Goal: Task Accomplishment & Management: Manage account settings

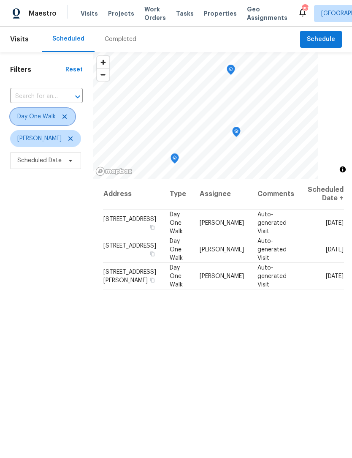
click at [62, 119] on icon at bounding box center [64, 116] width 7 height 7
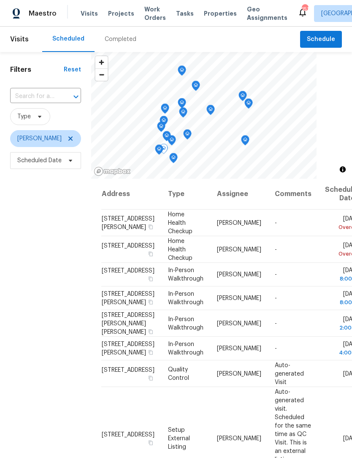
click at [0, 0] on icon at bounding box center [0, 0] width 0 height 0
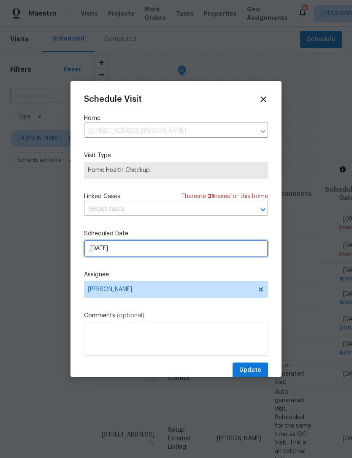
click at [149, 252] on input "8/29/2025" at bounding box center [176, 248] width 184 height 17
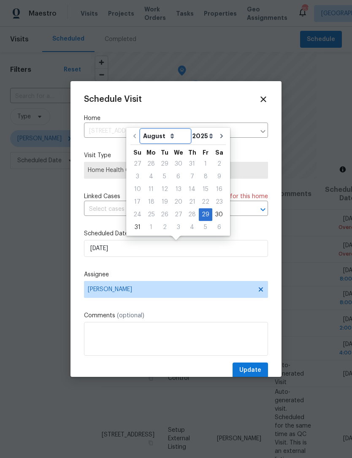
click at [171, 136] on select "August September October November December" at bounding box center [165, 136] width 49 height 13
select select "8"
type input "9/29/2025"
select select "8"
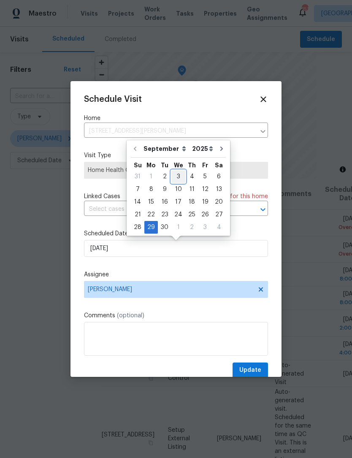
click at [180, 176] on div "3" at bounding box center [178, 177] width 14 height 12
type input "9/3/2025"
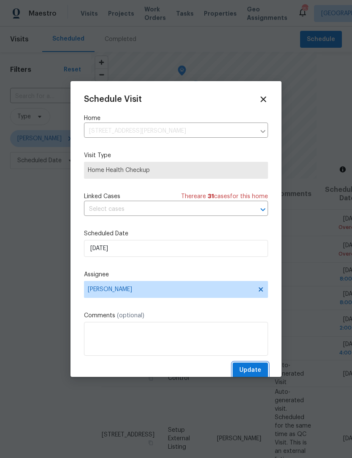
click at [259, 374] on span "Update" at bounding box center [250, 370] width 22 height 11
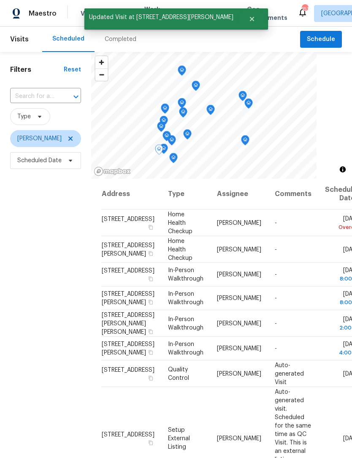
click at [0, 0] on icon at bounding box center [0, 0] width 0 height 0
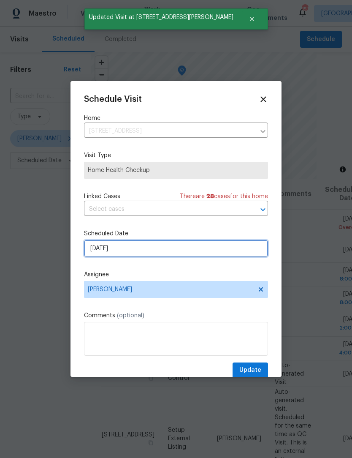
click at [152, 251] on input "8/30/2025" at bounding box center [176, 248] width 184 height 17
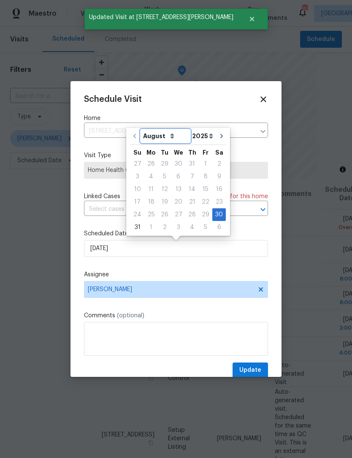
click at [167, 140] on select "August September October November December" at bounding box center [165, 136] width 49 height 13
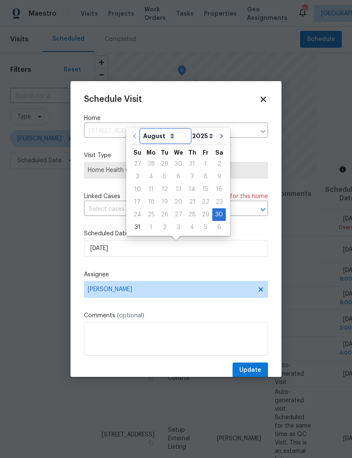
select select "8"
type input "9/30/2025"
select select "8"
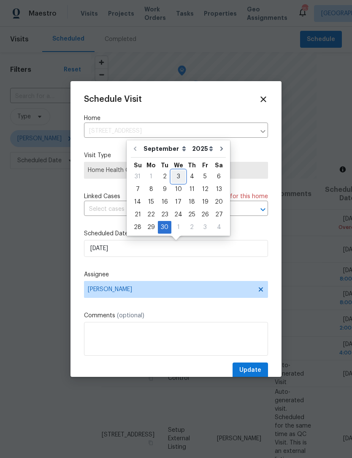
click at [181, 175] on div "3" at bounding box center [178, 177] width 14 height 12
type input "9/3/2025"
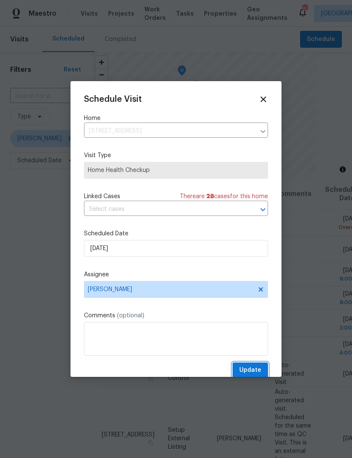
click at [257, 370] on span "Update" at bounding box center [250, 370] width 22 height 11
